Goal: Information Seeking & Learning: Learn about a topic

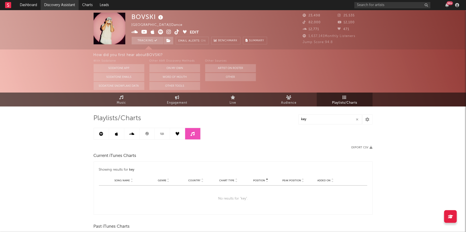
click at [51, 5] on link "Discovery Assistant" at bounding box center [60, 5] width 38 height 10
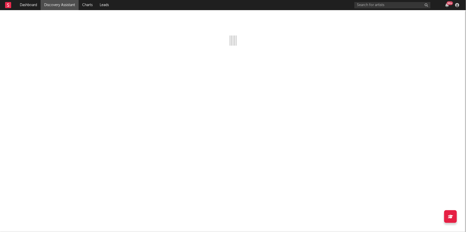
click at [446, 2] on div "99 +" at bounding box center [408, 5] width 107 height 10
click at [448, 4] on div "99 +" at bounding box center [450, 3] width 6 height 4
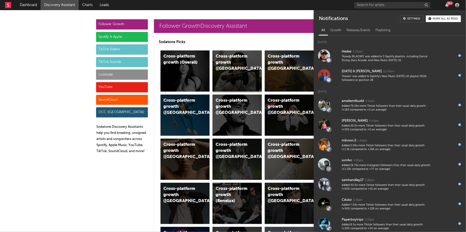
click at [242, 68] on div "Cross-platform growth (UK)" at bounding box center [237, 70] width 49 height 41
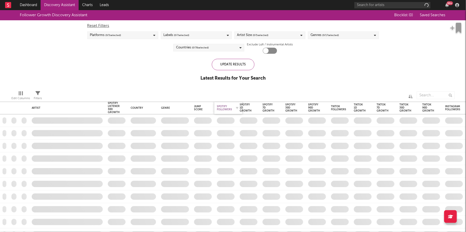
checkbox input "true"
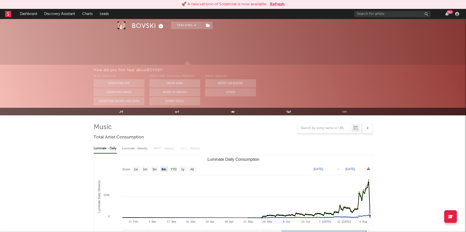
select select "6m"
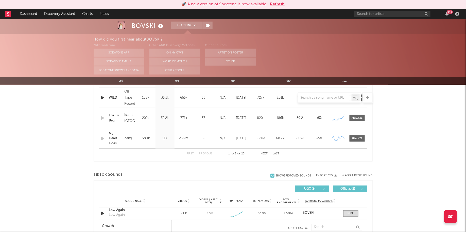
scroll to position [26, 0]
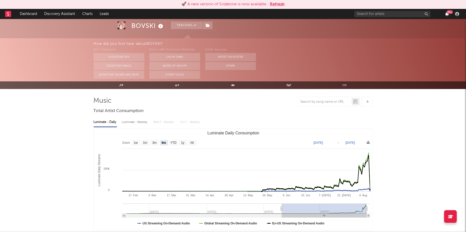
click at [446, 14] on icon "button" at bounding box center [447, 14] width 4 height 4
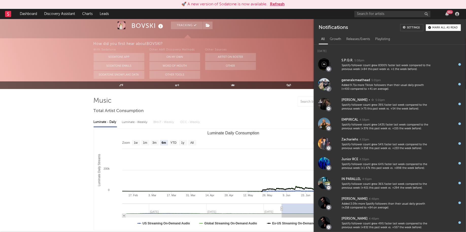
click at [278, 5] on button "Refresh" at bounding box center [277, 4] width 15 height 6
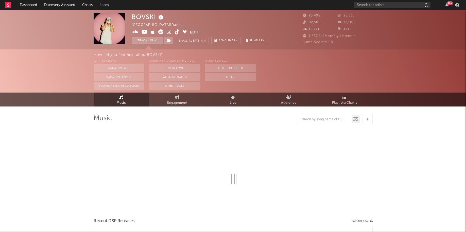
select select "6m"
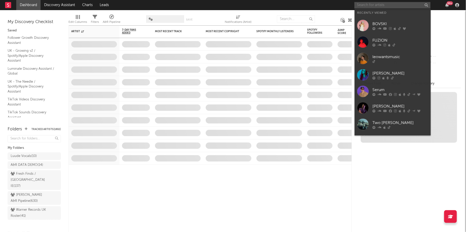
click at [402, 3] on input "text" at bounding box center [393, 5] width 76 height 6
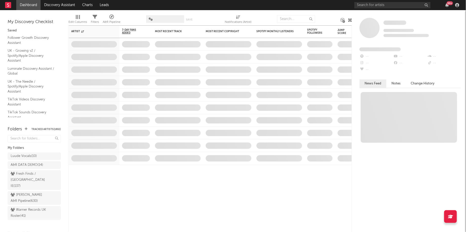
click at [446, 2] on div "99 +" at bounding box center [408, 5] width 107 height 10
click at [417, 6] on input "text" at bounding box center [393, 5] width 76 height 6
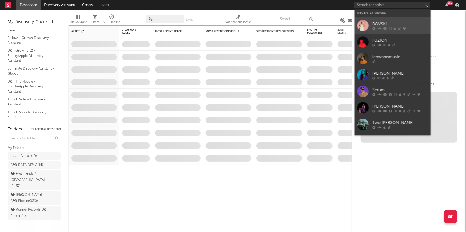
click at [400, 25] on div "BOVSKI" at bounding box center [401, 24] width 56 height 6
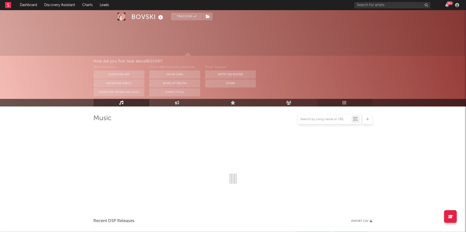
select select "6m"
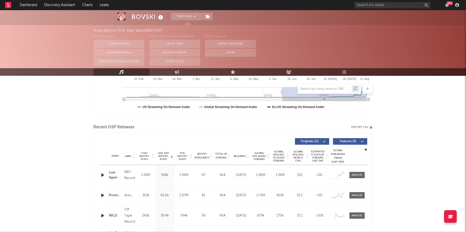
scroll to position [134, 0]
click at [357, 172] on span at bounding box center [357, 175] width 15 height 6
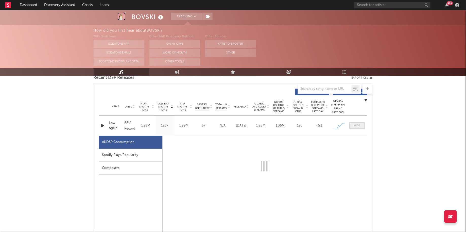
scroll to position [189, 0]
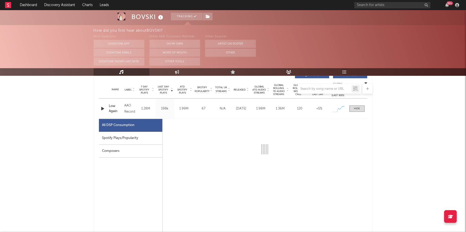
select select "1w"
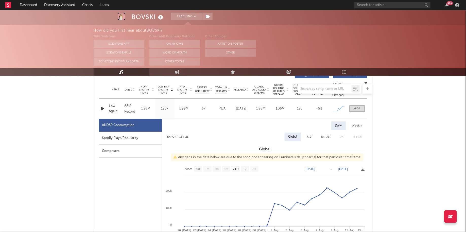
scroll to position [201, 0]
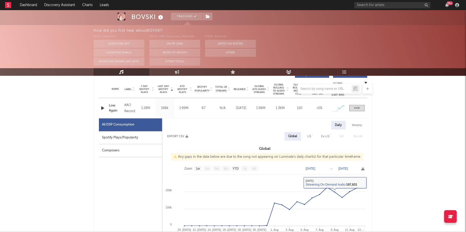
click at [126, 137] on div "Spotify Plays/Popularity" at bounding box center [130, 137] width 63 height 13
select select "1w"
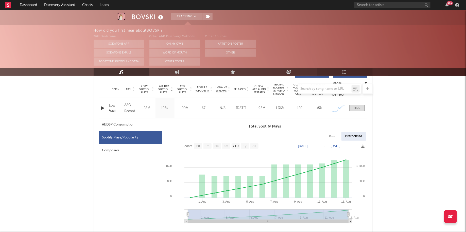
click at [351, 70] on link "Playlists/Charts" at bounding box center [345, 72] width 56 height 8
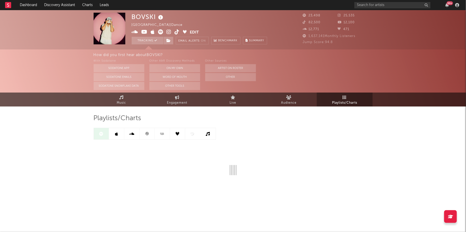
click at [149, 135] on link at bounding box center [147, 133] width 15 height 11
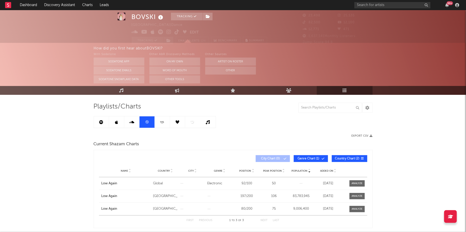
scroll to position [13, 0]
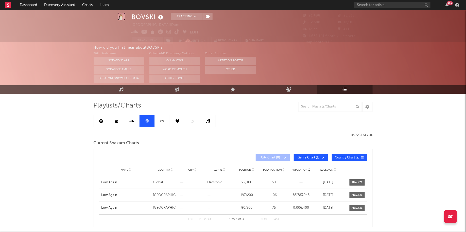
click at [129, 118] on link at bounding box center [131, 120] width 15 height 11
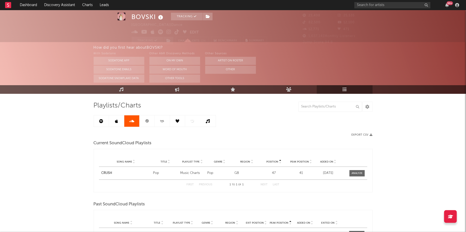
click at [114, 121] on link at bounding box center [116, 120] width 15 height 11
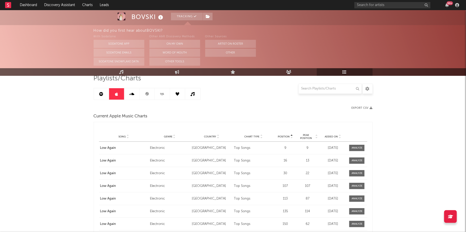
scroll to position [41, 0]
click at [162, 94] on icon at bounding box center [162, 93] width 6 height 4
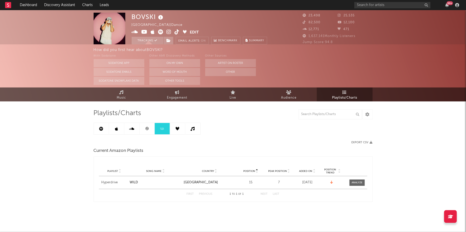
click at [180, 125] on link at bounding box center [177, 128] width 15 height 11
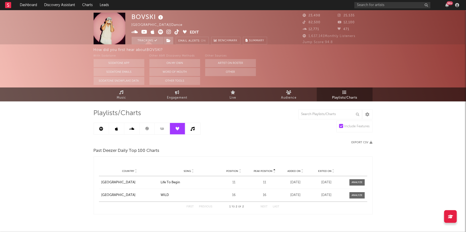
click at [198, 132] on link at bounding box center [192, 128] width 15 height 11
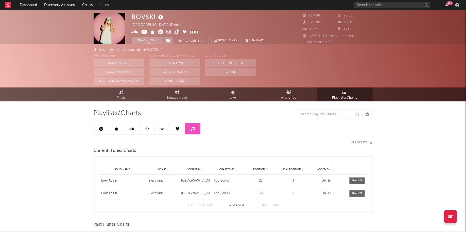
click at [103, 128] on icon at bounding box center [101, 129] width 4 height 4
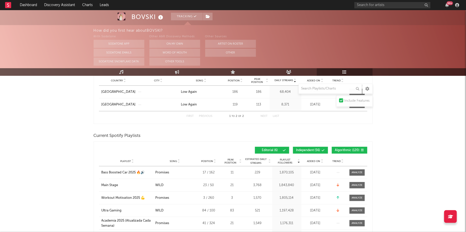
scroll to position [72, 0]
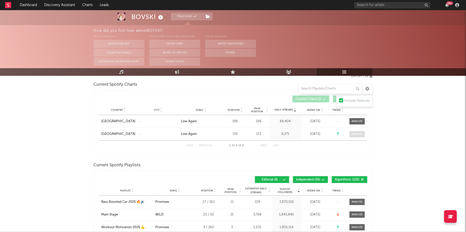
click at [360, 132] on div at bounding box center [357, 134] width 11 height 4
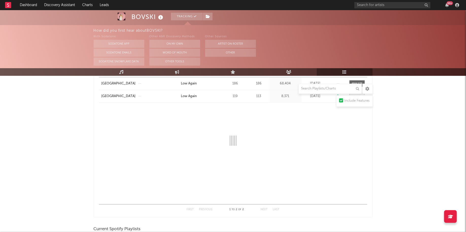
scroll to position [114, 0]
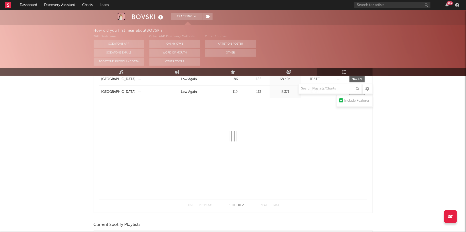
select select "1w"
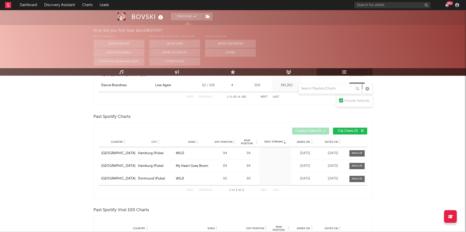
scroll to position [427, 0]
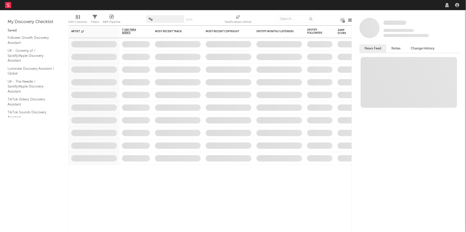
click at [387, 3] on nav "Dashboard Discovery Assistant Charts Leads" at bounding box center [233, 5] width 466 height 10
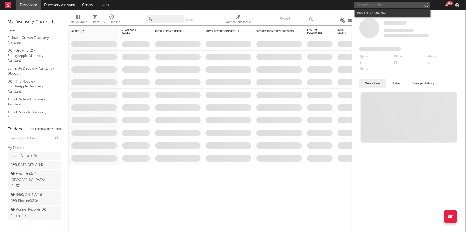
click at [387, 3] on input "text" at bounding box center [393, 5] width 76 height 6
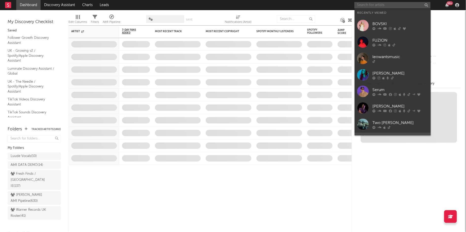
scroll to position [46, 0]
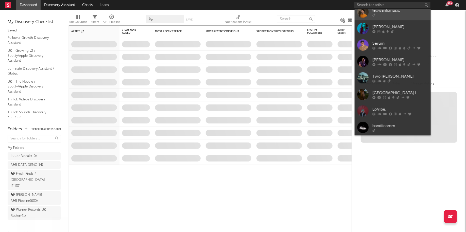
click at [386, 16] on link "leowantsmusic" at bounding box center [393, 12] width 76 height 16
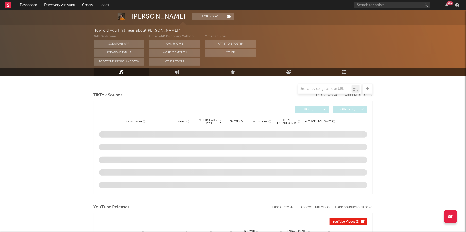
select select "1w"
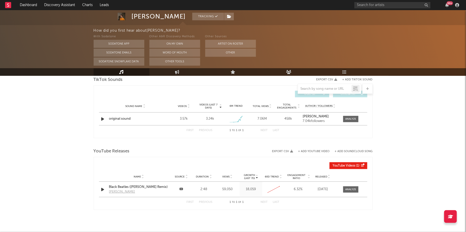
scroll to position [182, 0]
click at [351, 188] on div at bounding box center [350, 190] width 11 height 4
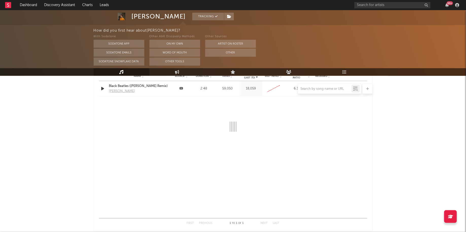
scroll to position [290, 0]
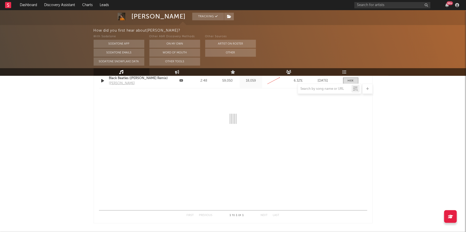
select select "All"
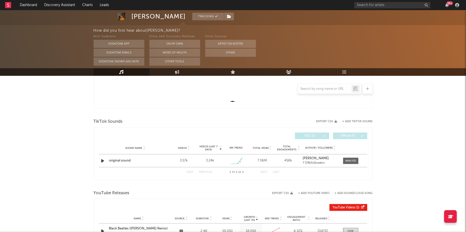
scroll to position [137, 0]
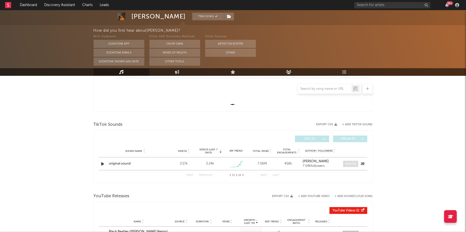
click at [356, 161] on span at bounding box center [350, 164] width 15 height 6
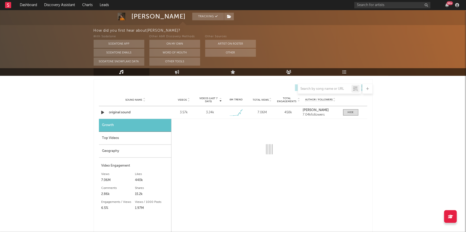
scroll to position [195, 0]
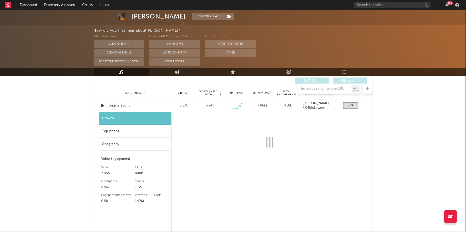
select select "1w"
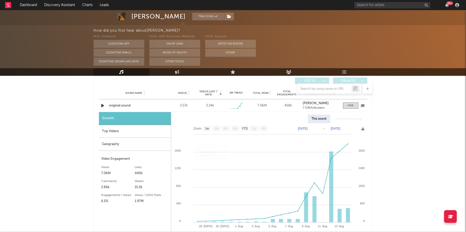
click at [122, 103] on div "original sound" at bounding box center [135, 105] width 53 height 5
